Goal: Contribute content: Add original content to the website for others to see

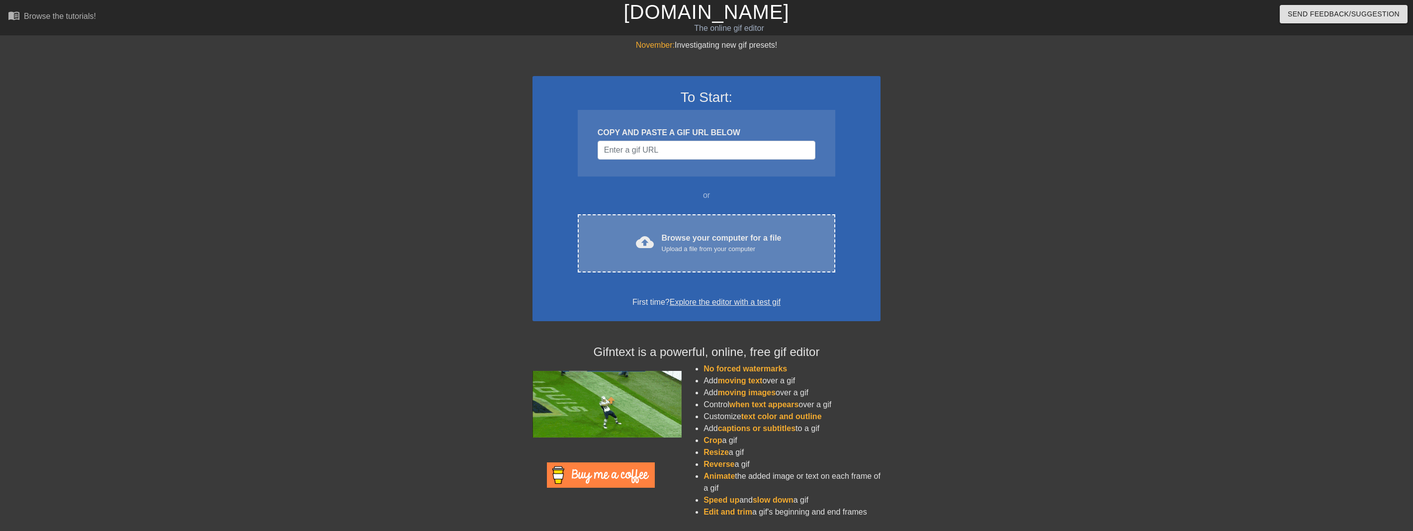
click at [721, 233] on div "Browse your computer for a file Upload a file from your computer" at bounding box center [722, 243] width 120 height 22
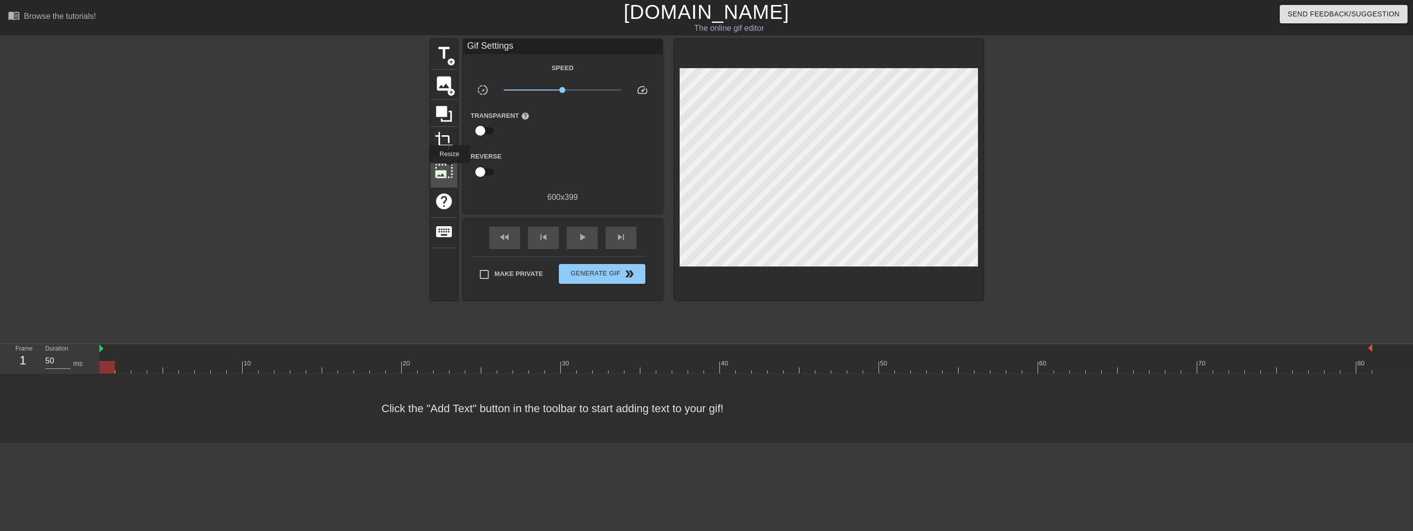
click at [449, 171] on span "photo_size_select_large" at bounding box center [443, 171] width 19 height 19
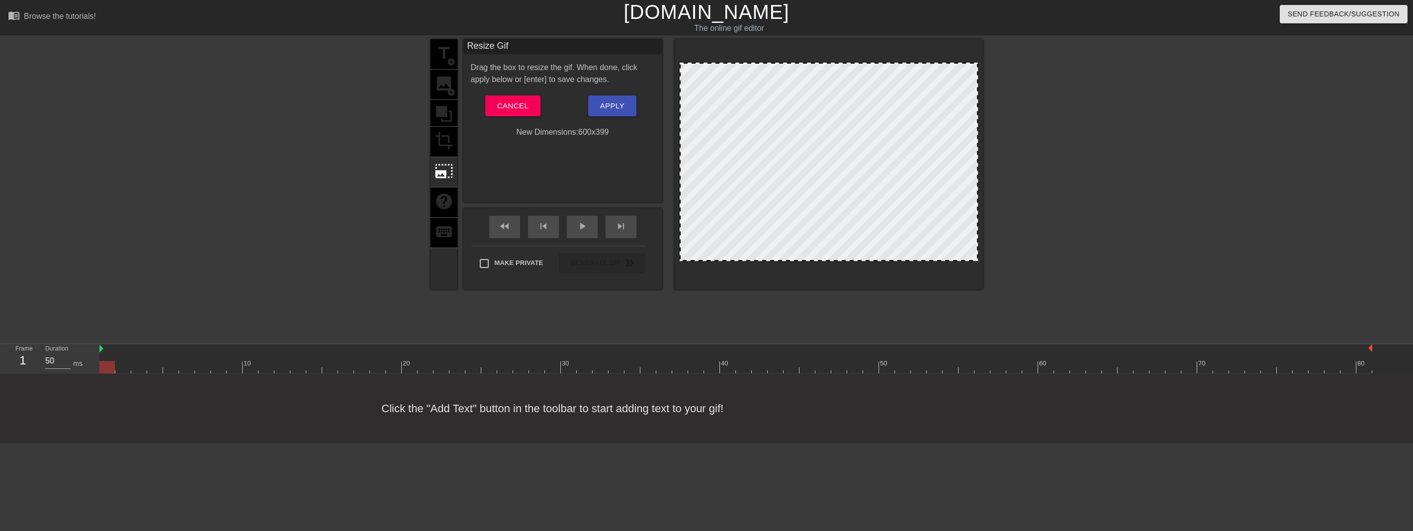
click at [680, 65] on div at bounding box center [829, 162] width 298 height 198
drag, startPoint x: 683, startPoint y: 65, endPoint x: 642, endPoint y: 41, distance: 47.5
click at [642, 41] on div "title add_circle image add_circle crop photo_size_select_large help keyboard Re…" at bounding box center [707, 164] width 552 height 250
click at [685, 69] on div at bounding box center [829, 162] width 298 height 198
click at [446, 140] on div "title add_circle image add_circle crop photo_size_select_large help keyboard" at bounding box center [444, 164] width 27 height 250
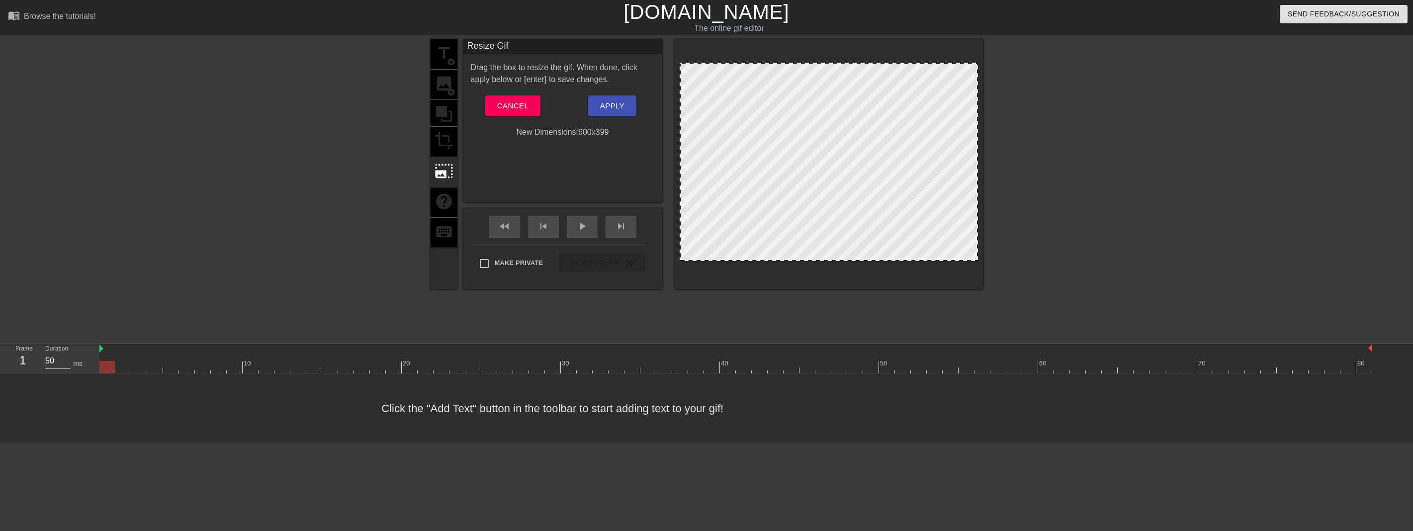
drag, startPoint x: 439, startPoint y: 115, endPoint x: 444, endPoint y: 124, distance: 10.2
click at [440, 116] on div "title add_circle image add_circle crop photo_size_select_large help keyboard" at bounding box center [444, 164] width 27 height 250
click at [503, 104] on span "Cancel" at bounding box center [512, 105] width 31 height 13
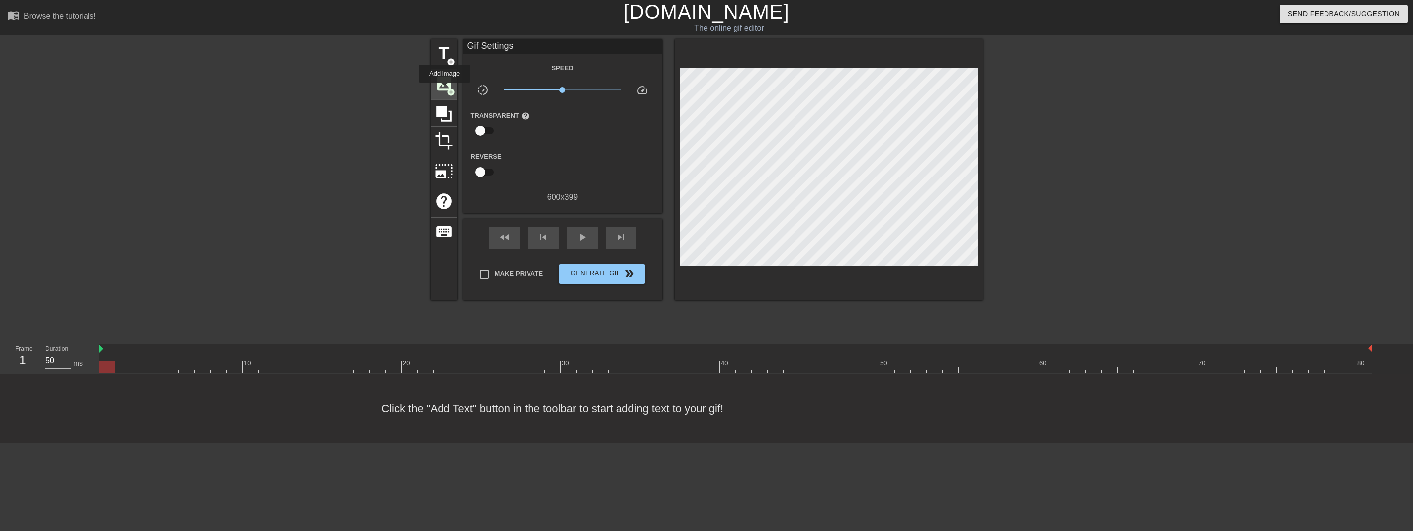
click at [445, 89] on span "image" at bounding box center [443, 83] width 19 height 19
click at [444, 175] on span "photo_size_select_large" at bounding box center [443, 171] width 19 height 19
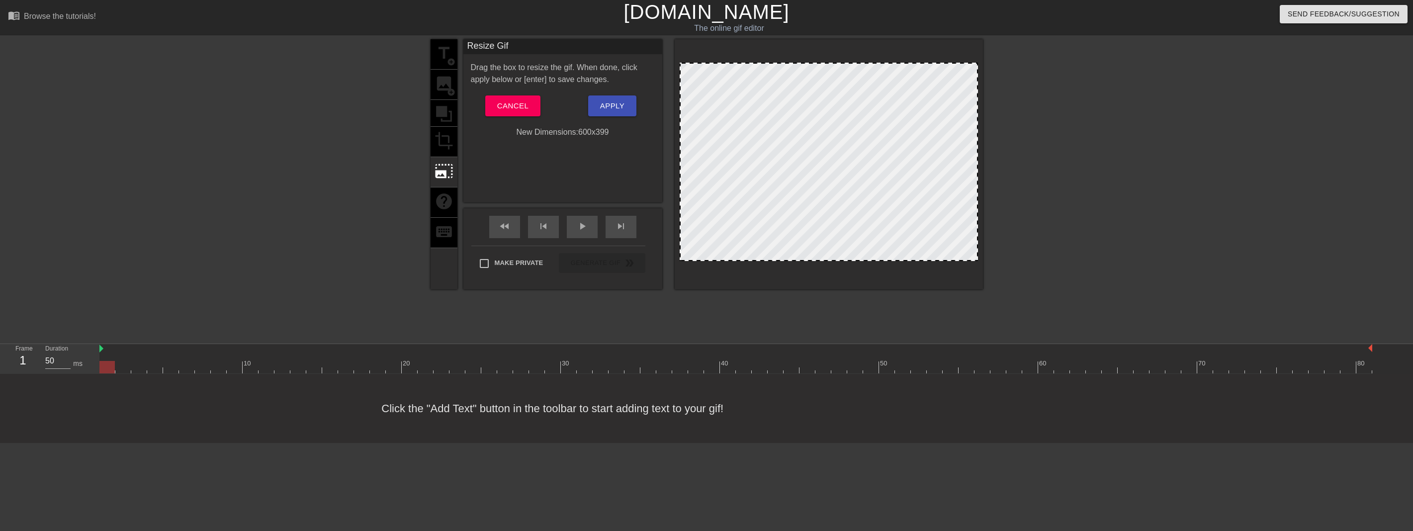
click at [936, 226] on div at bounding box center [829, 162] width 298 height 198
drag, startPoint x: 977, startPoint y: 261, endPoint x: 912, endPoint y: 190, distance: 96.7
click at [912, 190] on div at bounding box center [829, 164] width 308 height 250
click at [912, 190] on div at bounding box center [829, 162] width 298 height 198
click at [882, 67] on div at bounding box center [829, 162] width 298 height 198
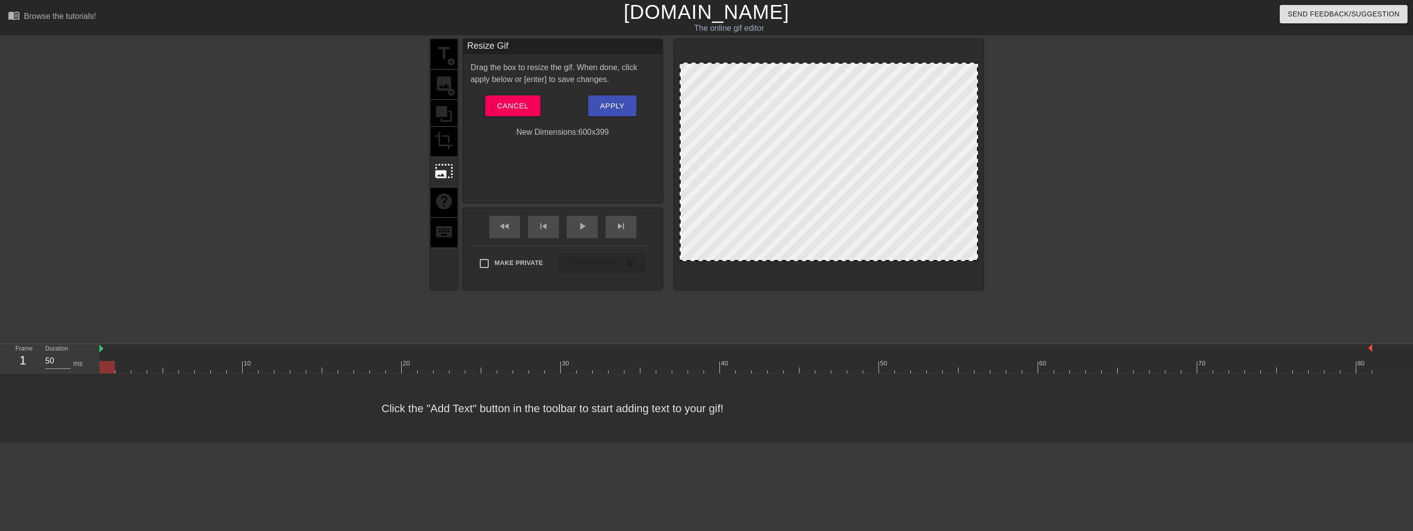
click at [882, 66] on div at bounding box center [829, 162] width 298 height 198
drag, startPoint x: 882, startPoint y: 66, endPoint x: 883, endPoint y: 148, distance: 82.0
click at [883, 141] on div at bounding box center [829, 162] width 298 height 198
click at [681, 63] on div at bounding box center [829, 164] width 308 height 250
drag, startPoint x: 681, startPoint y: 65, endPoint x: 746, endPoint y: 139, distance: 99.3
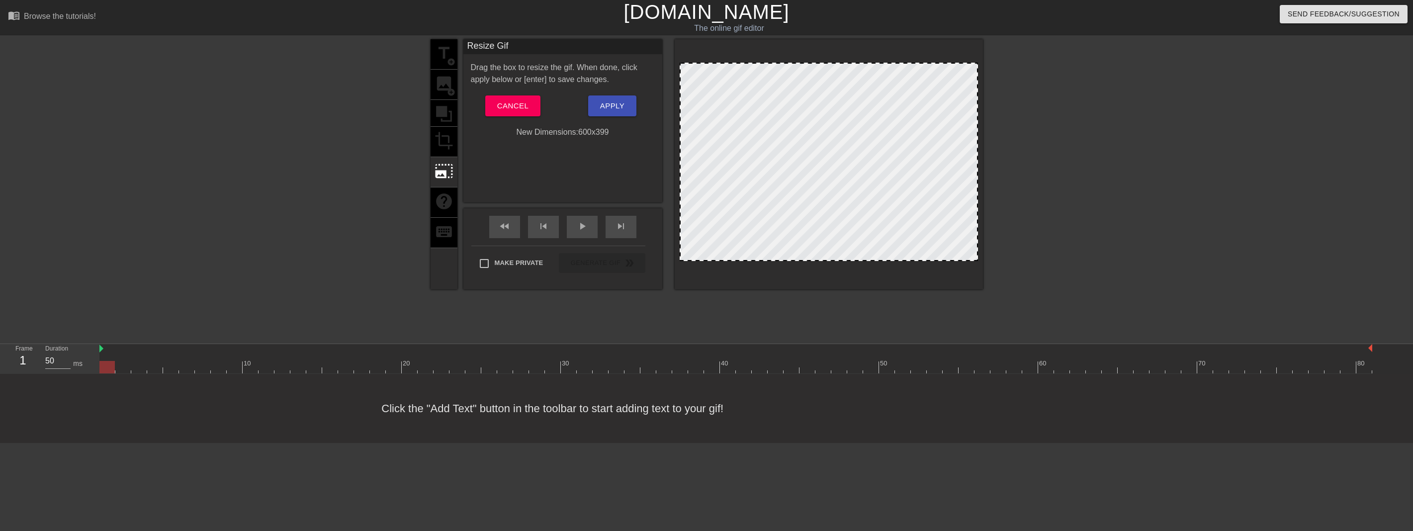
click at [746, 139] on div at bounding box center [829, 162] width 298 height 198
drag, startPoint x: 692, startPoint y: 153, endPoint x: 715, endPoint y: 147, distance: 24.2
click at [704, 150] on div at bounding box center [829, 162] width 298 height 198
